Goal: Task Accomplishment & Management: Manage account settings

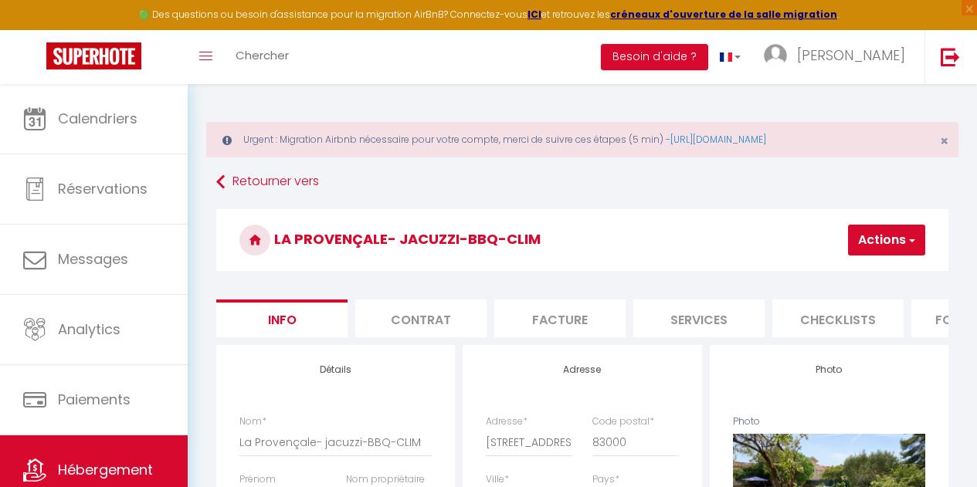
select select "houses"
select select "8"
select select "2"
select select "3"
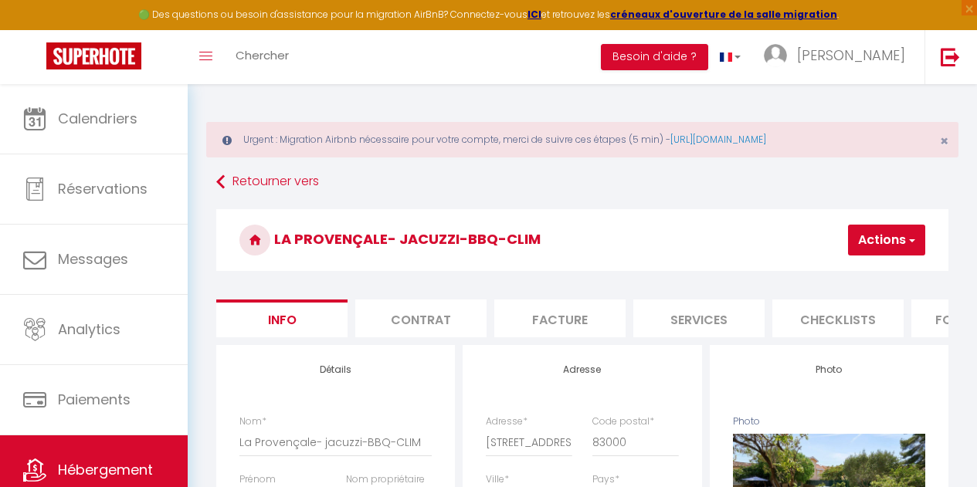
select select "16:00"
select select
select select "10:00"
select select "30"
select select "120"
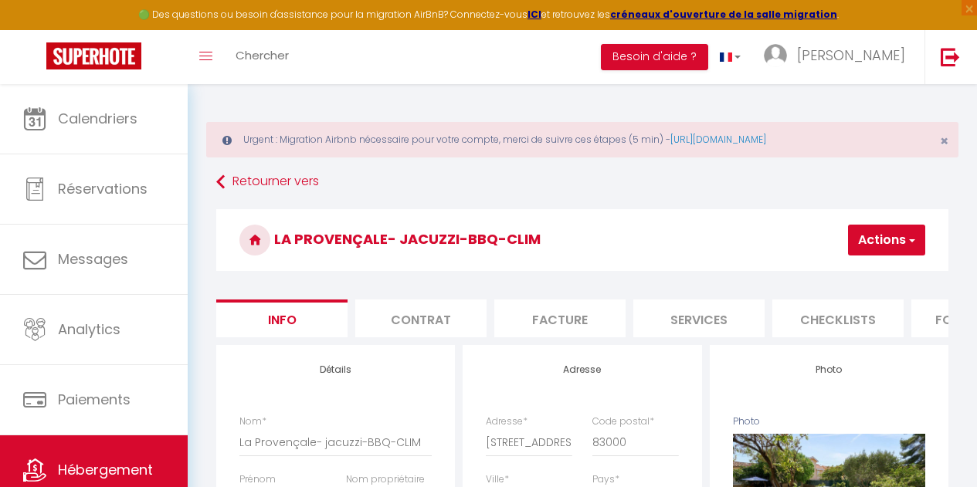
select select "9023"
select select "28"
select select "48818"
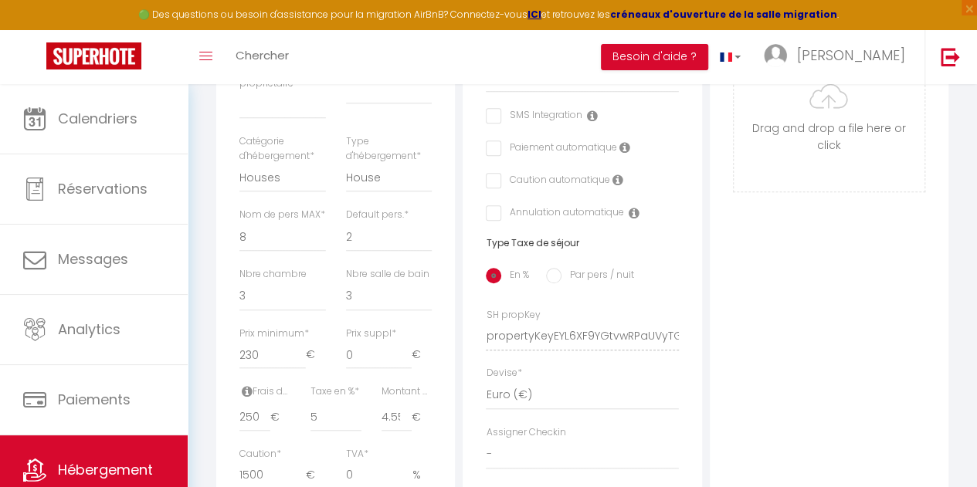
scroll to position [541, 0]
